Goal: Navigation & Orientation: Find specific page/section

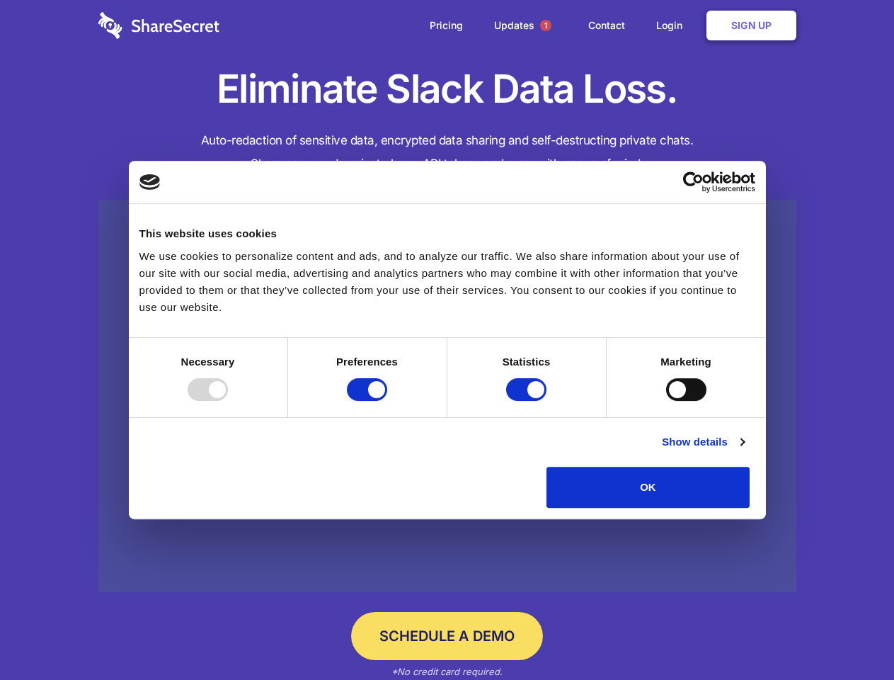
click at [228, 401] on div at bounding box center [208, 389] width 40 height 23
click at [387, 401] on input "Preferences" at bounding box center [367, 389] width 40 height 23
checkbox input "false"
click at [528, 401] on input "Statistics" at bounding box center [526, 389] width 40 height 23
checkbox input "false"
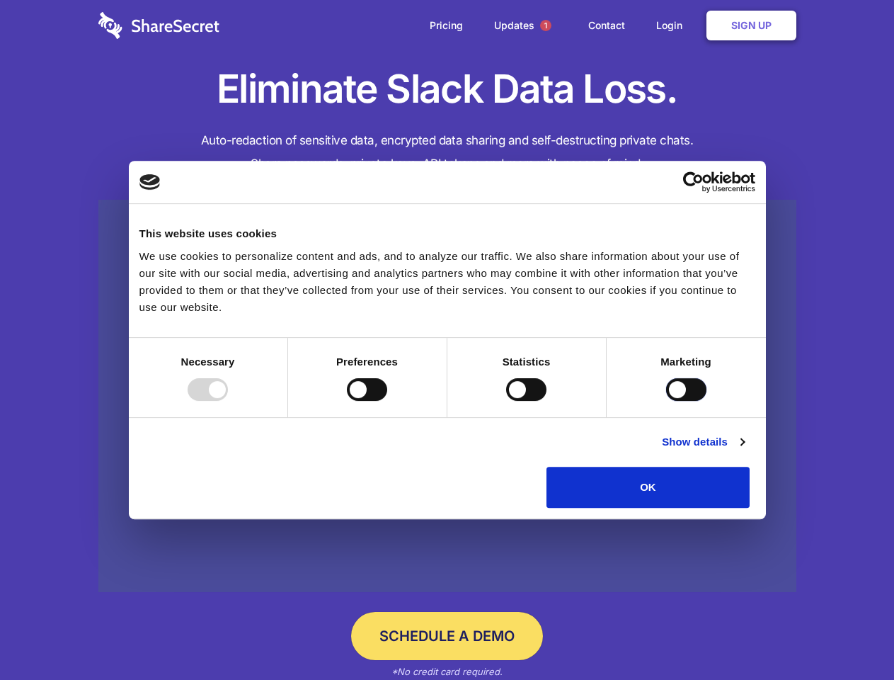
click at [666, 401] on input "Marketing" at bounding box center [686, 389] width 40 height 23
checkbox input "true"
click at [744, 450] on link "Show details" at bounding box center [703, 441] width 82 height 17
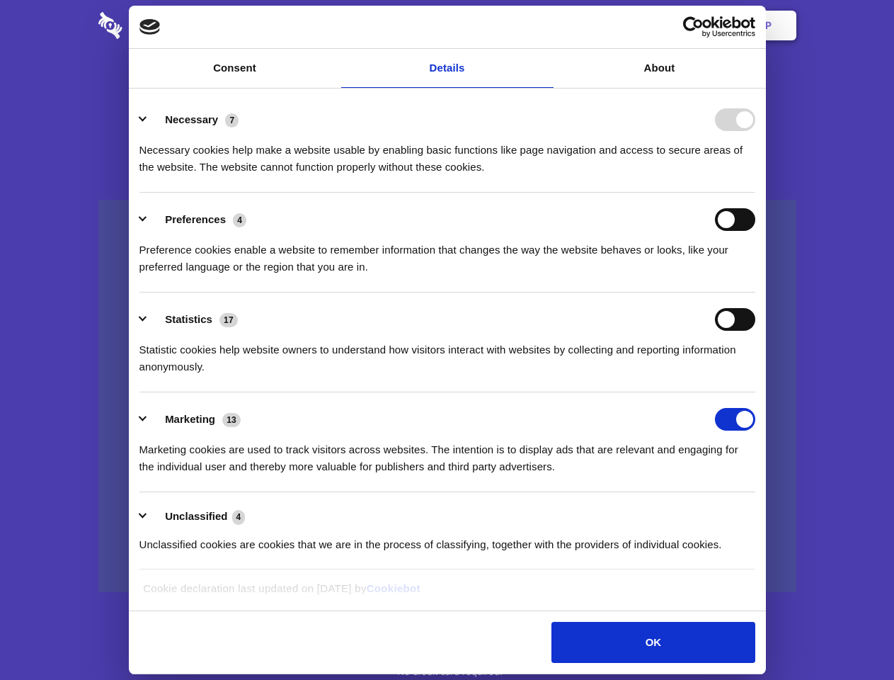
click at [756, 193] on li "Necessary 7 Necessary cookies help make a website usable by enabling basic func…" at bounding box center [447, 143] width 616 height 100
click at [545, 25] on span "1" at bounding box center [545, 25] width 11 height 11
